Goal: Navigation & Orientation: Find specific page/section

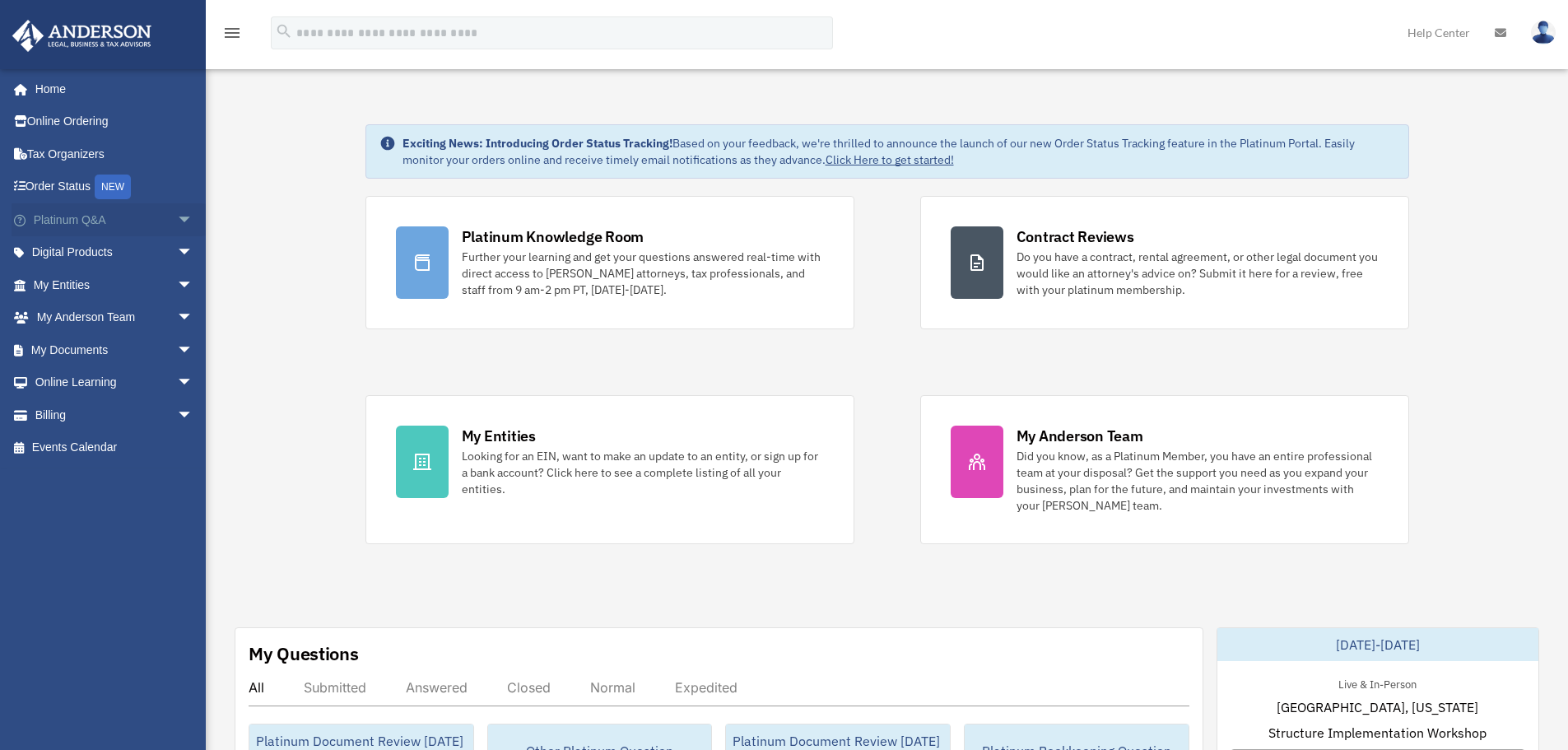
click at [177, 216] on span "arrow_drop_down" at bounding box center [193, 220] width 33 height 33
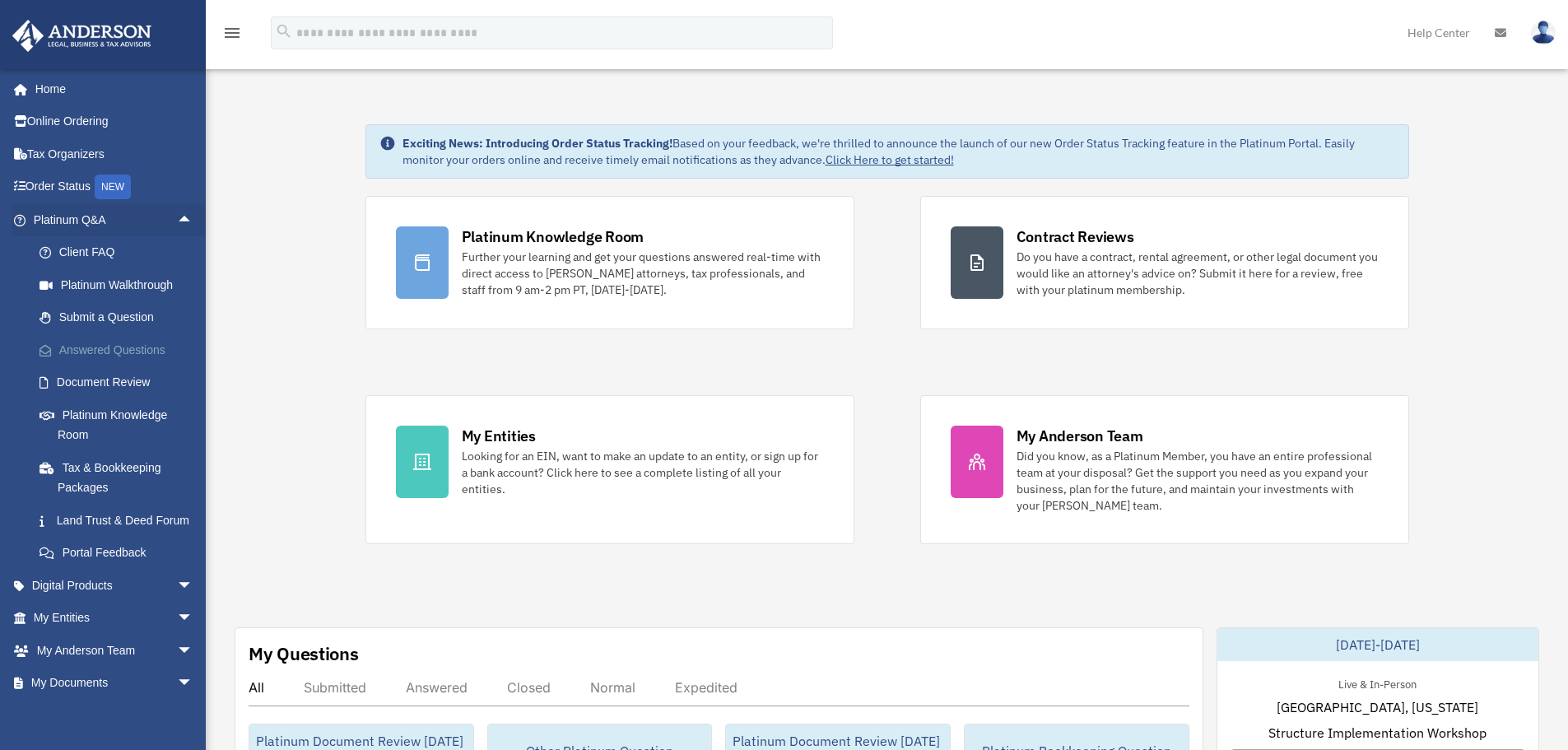
click at [147, 346] on link "Answered Questions" at bounding box center [120, 349] width 195 height 33
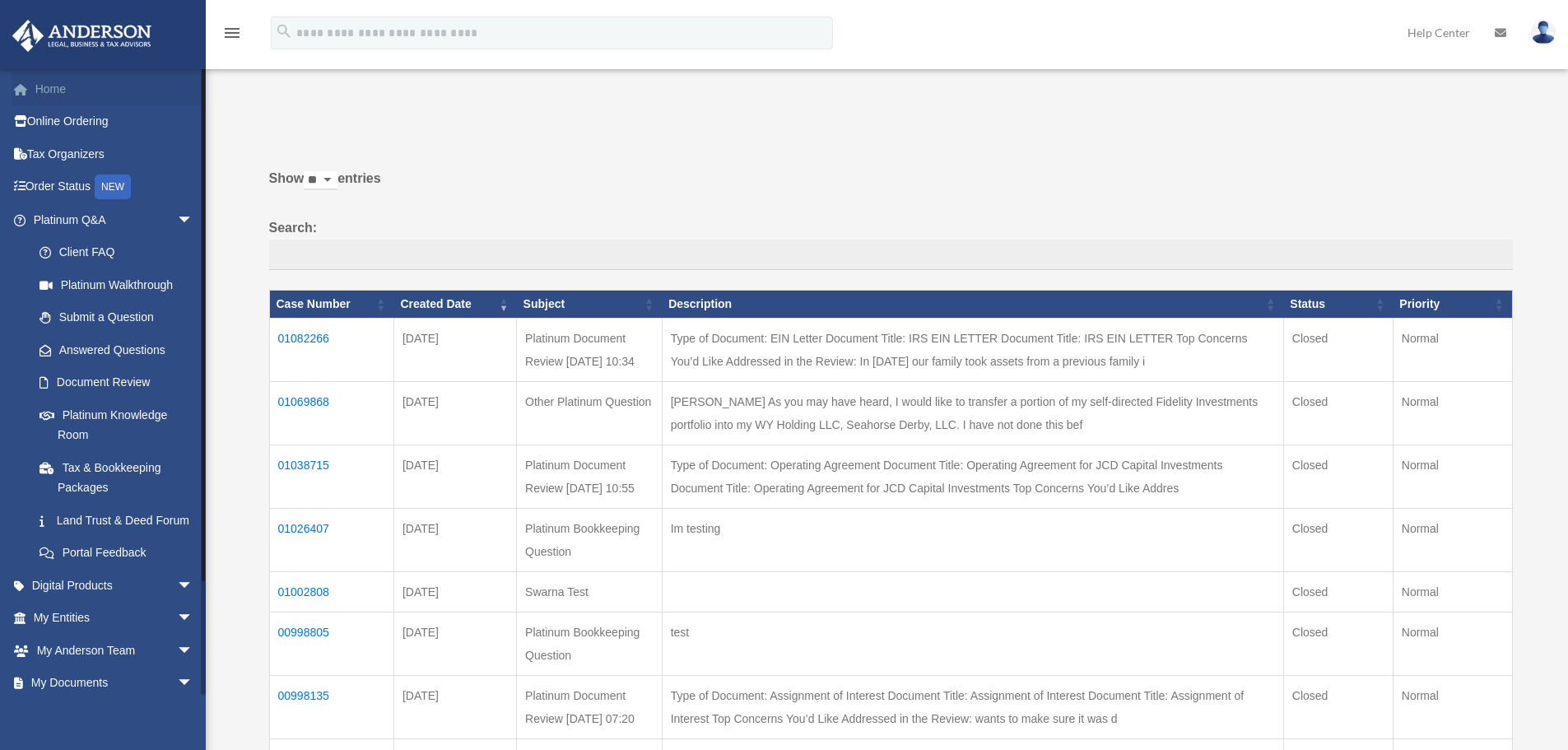
click at [70, 88] on link "Home" at bounding box center [115, 88] width 207 height 33
